Goal: Task Accomplishment & Management: Use online tool/utility

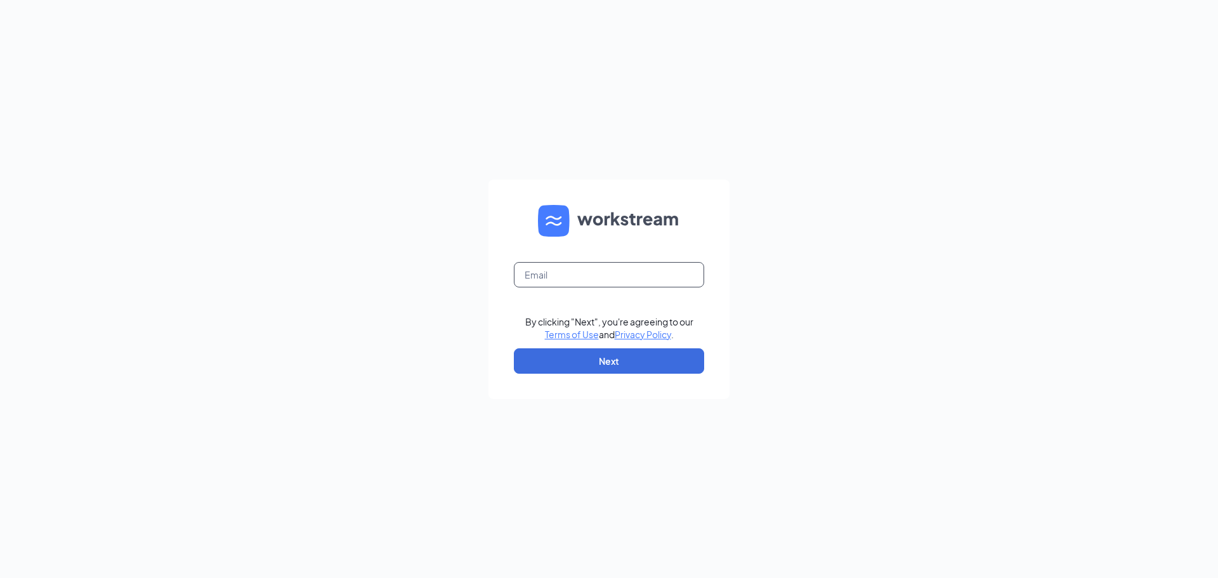
click at [575, 279] on input "text" at bounding box center [609, 274] width 190 height 25
type input "[EMAIL_ADDRESS][DOMAIN_NAME]"
click at [599, 355] on button "Next" at bounding box center [609, 360] width 190 height 25
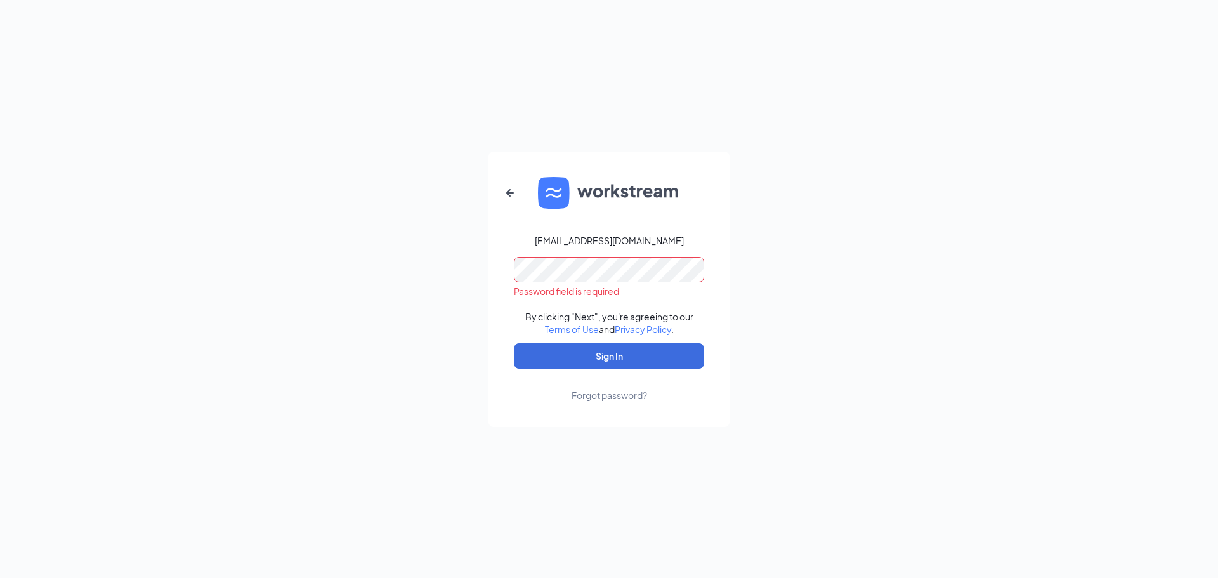
click at [555, 305] on form "[EMAIL_ADDRESS][DOMAIN_NAME] Password field is required By clicking "Next", you…" at bounding box center [608, 289] width 241 height 275
click at [514, 343] on button "Sign In" at bounding box center [609, 355] width 190 height 25
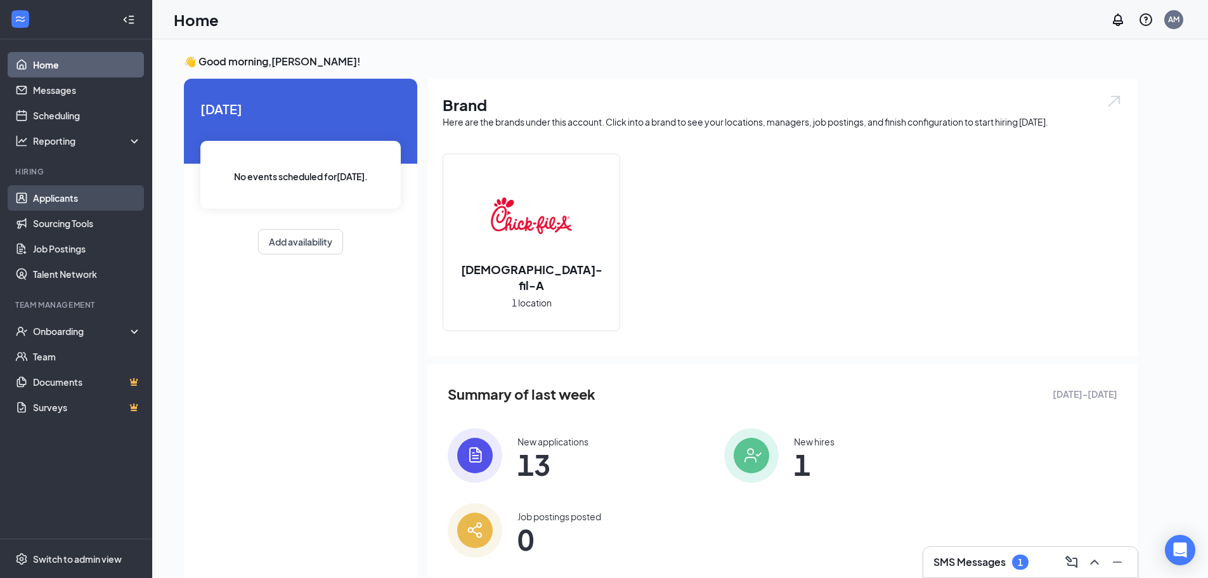
click at [54, 198] on link "Applicants" at bounding box center [87, 197] width 108 height 25
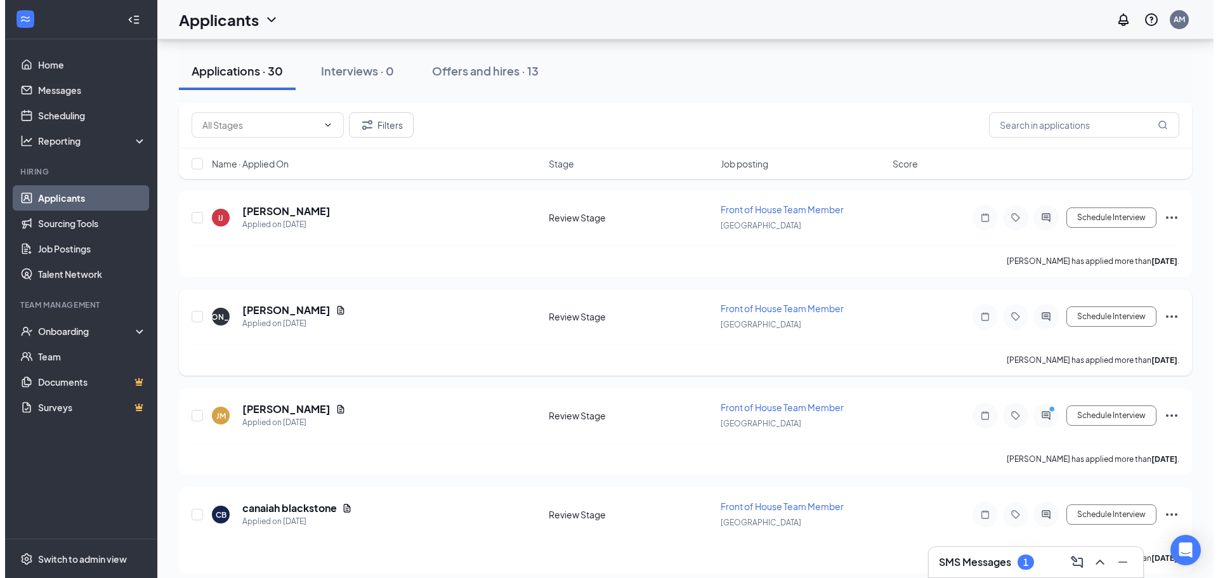
scroll to position [381, 0]
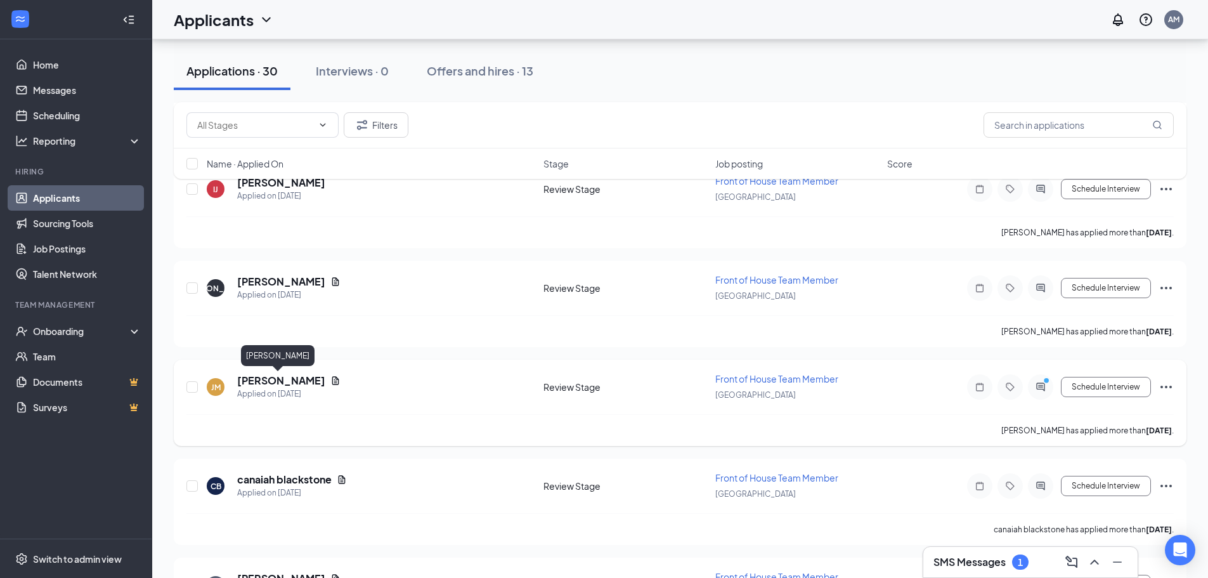
click at [266, 375] on h5 "[PERSON_NAME]" at bounding box center [281, 381] width 88 height 14
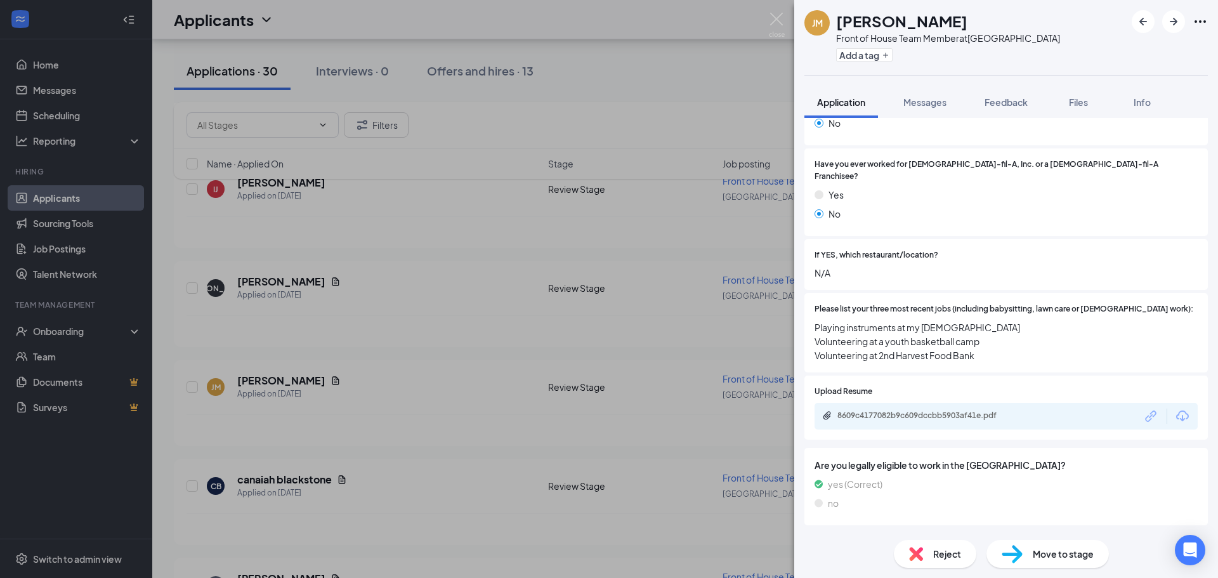
scroll to position [317, 0]
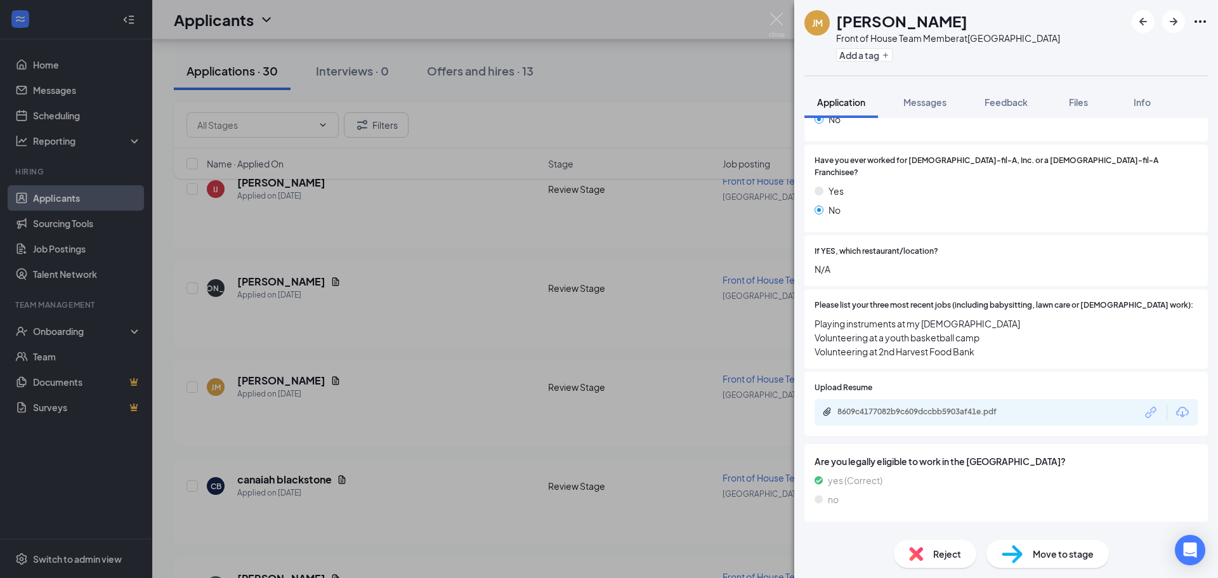
click at [1039, 555] on span "Move to stage" at bounding box center [1063, 554] width 61 height 14
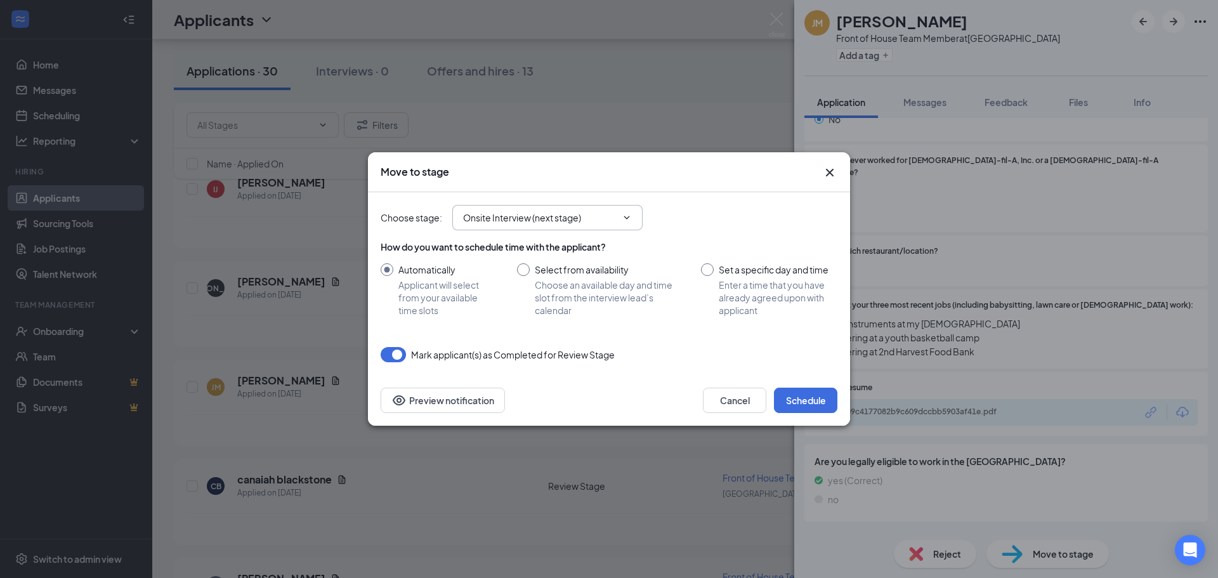
click at [628, 218] on icon "ChevronDown" at bounding box center [627, 217] width 6 height 3
click at [627, 211] on span "Onsite Interview (next stage)" at bounding box center [547, 217] width 190 height 25
click at [582, 213] on input "Onsite Interview (next stage)" at bounding box center [539, 218] width 153 height 14
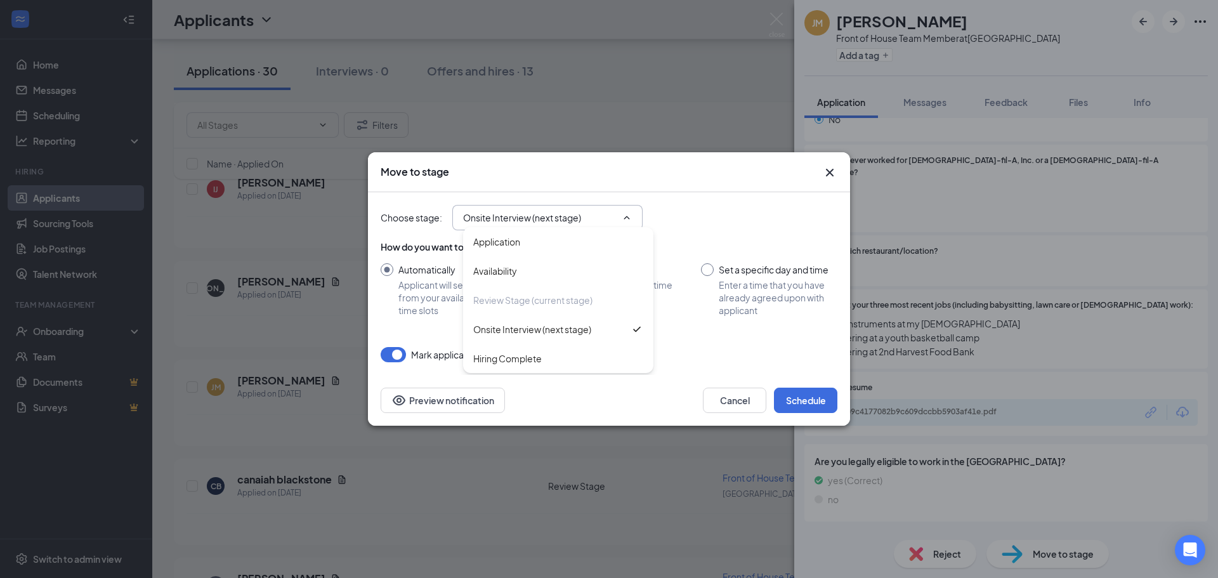
click at [582, 213] on input "Onsite Interview (next stage)" at bounding box center [539, 218] width 153 height 14
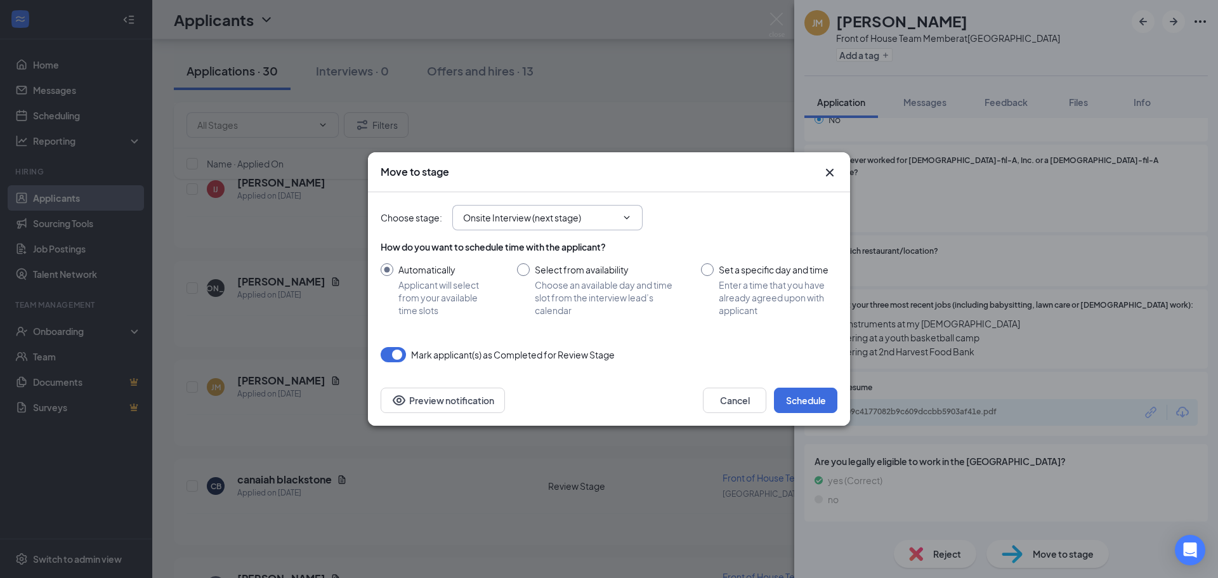
click at [582, 213] on input "Onsite Interview (next stage)" at bounding box center [539, 218] width 153 height 14
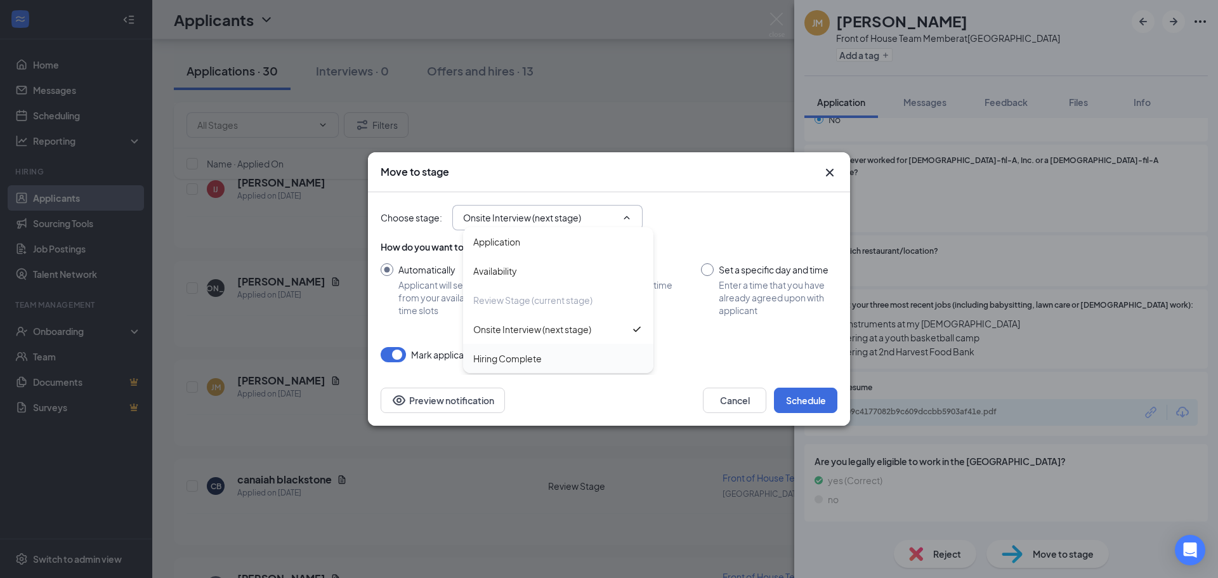
click at [524, 358] on div "Hiring Complete" at bounding box center [507, 358] width 68 height 14
type input "Hiring Complete"
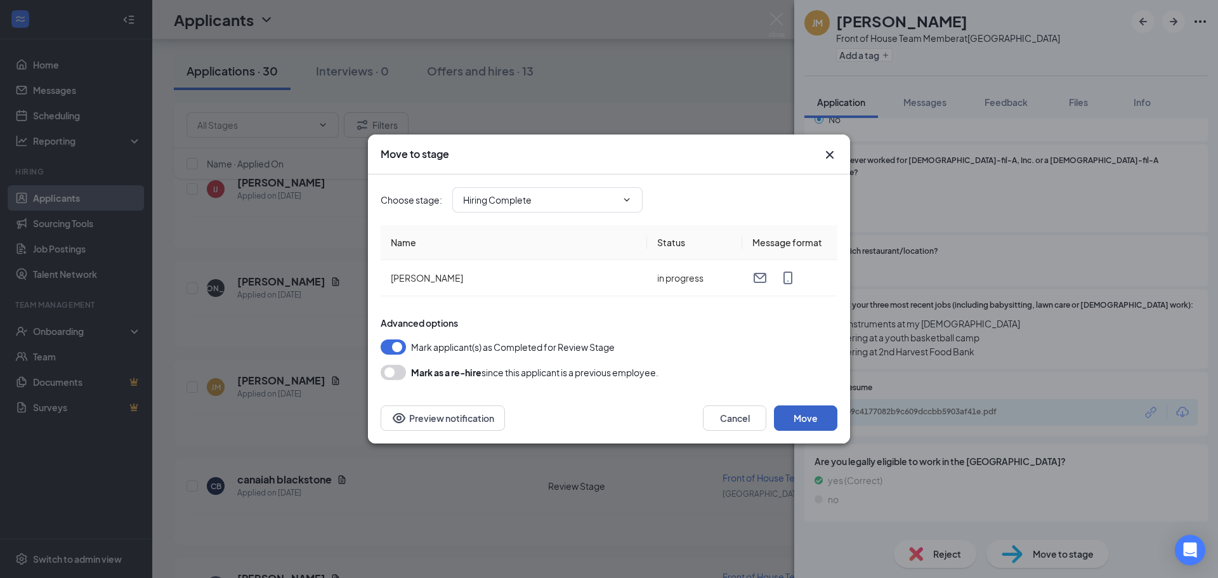
click at [807, 414] on button "Move" at bounding box center [805, 417] width 63 height 25
